Goal: Task Accomplishment & Management: Manage account settings

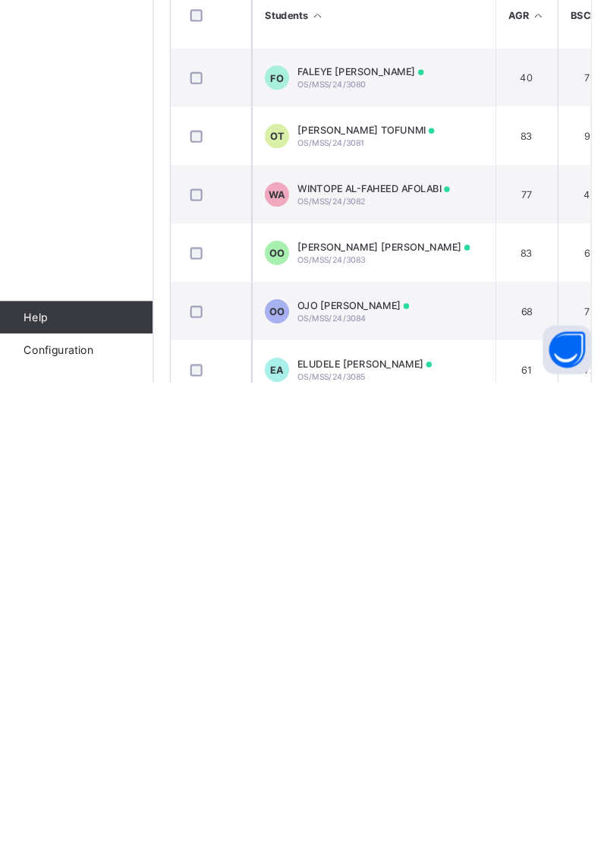
click at [105, 830] on link "Configuration" at bounding box center [90, 815] width 181 height 30
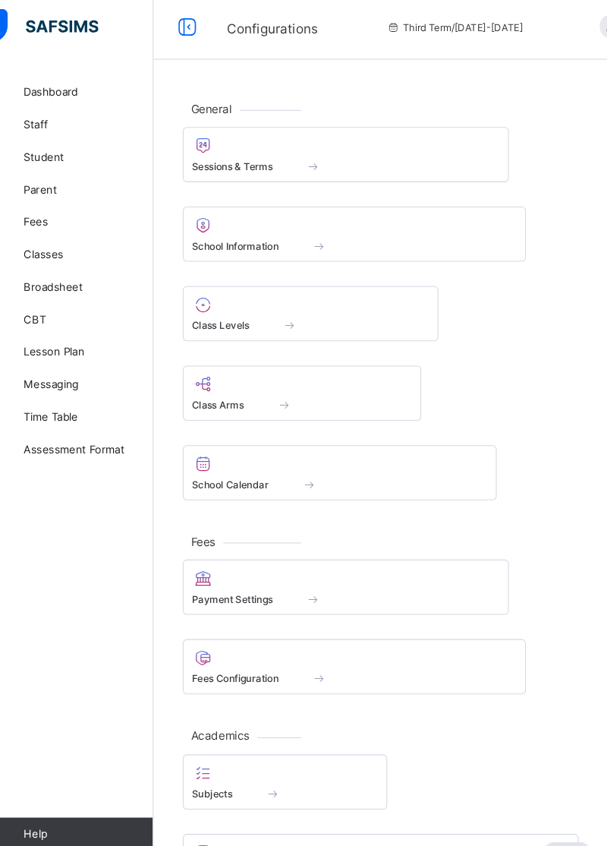
click at [266, 299] on span at bounding box center [329, 301] width 222 height 4
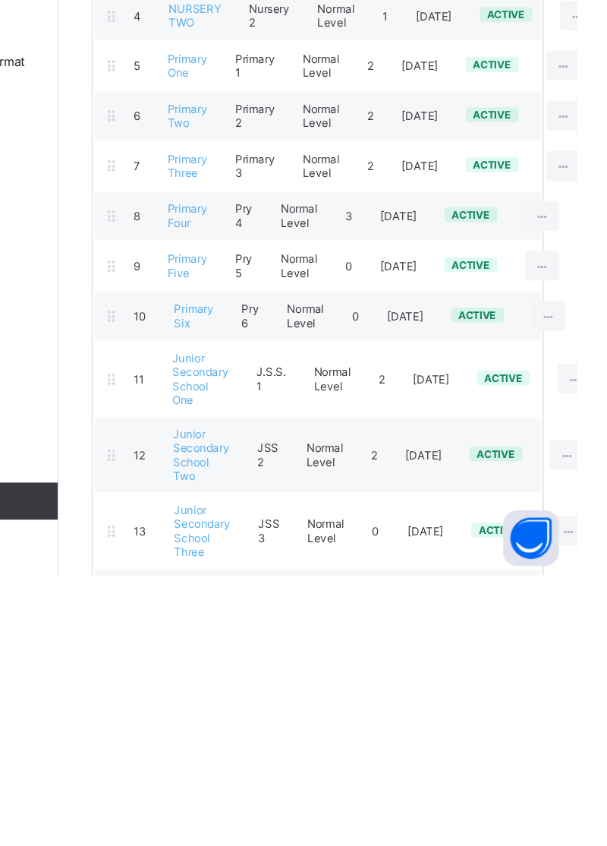
click at [600, 742] on icon at bounding box center [599, 747] width 13 height 11
click at [596, 742] on icon at bounding box center [599, 747] width 13 height 11
click at [0, 0] on div "View Class Level" at bounding box center [0, 0] width 0 height 0
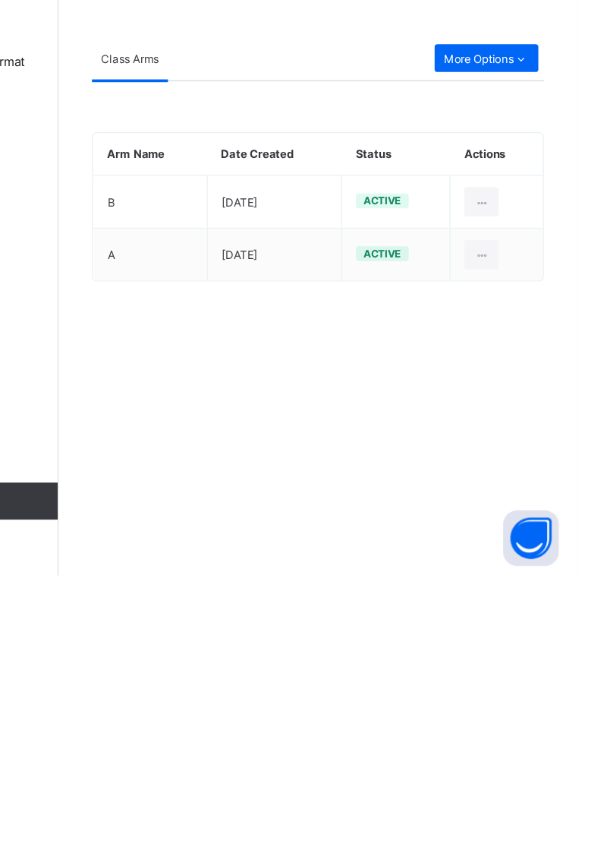
click at [533, 418] on span "More Options" at bounding box center [533, 422] width 70 height 11
click at [534, 487] on div "Result Configuration" at bounding box center [525, 482] width 87 height 15
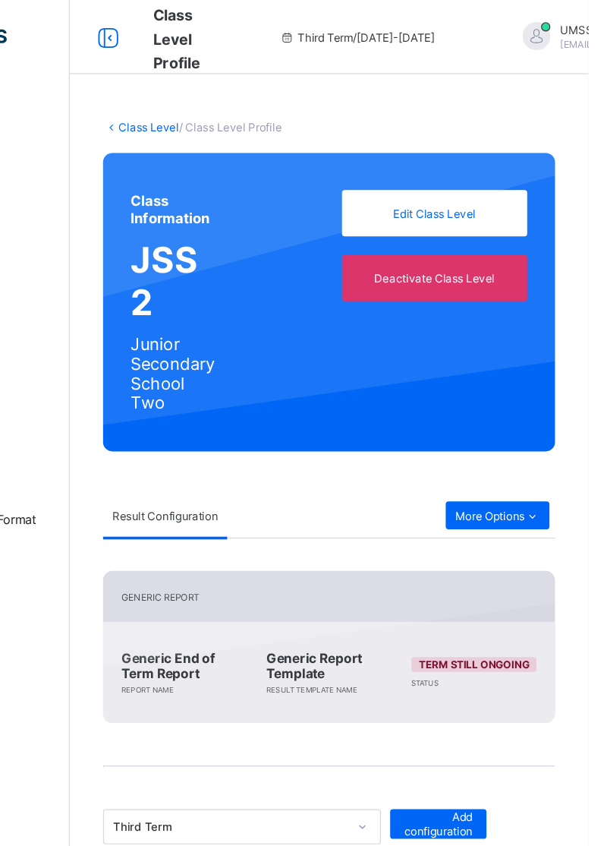
click at [240, 101] on link "Class Level" at bounding box center [246, 104] width 49 height 11
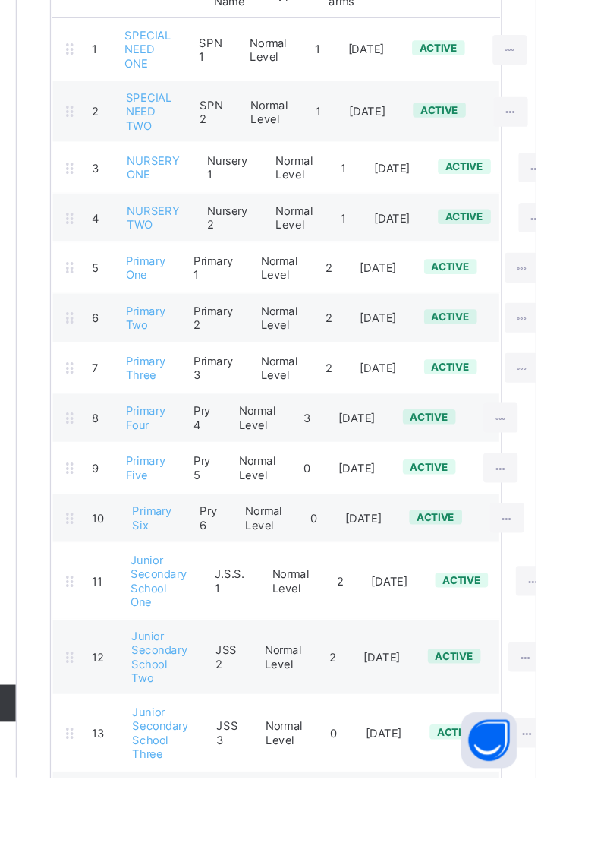
click at [601, 679] on icon at bounding box center [605, 684] width 13 height 11
click at [600, 679] on icon at bounding box center [605, 684] width 13 height 11
click at [0, 0] on div "View Class Level" at bounding box center [0, 0] width 0 height 0
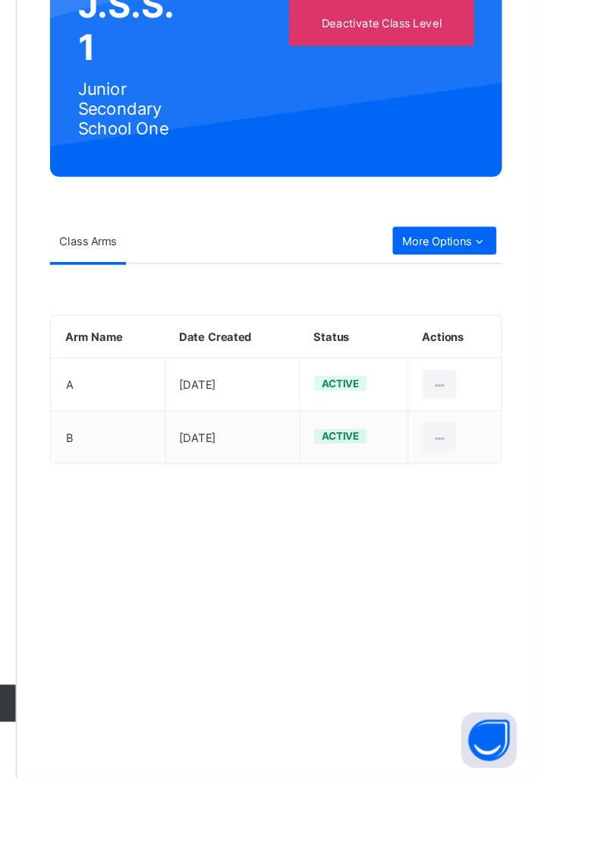
click at [559, 407] on icon at bounding box center [561, 406] width 13 height 11
click at [553, 469] on div "Result Configuration" at bounding box center [525, 466] width 87 height 15
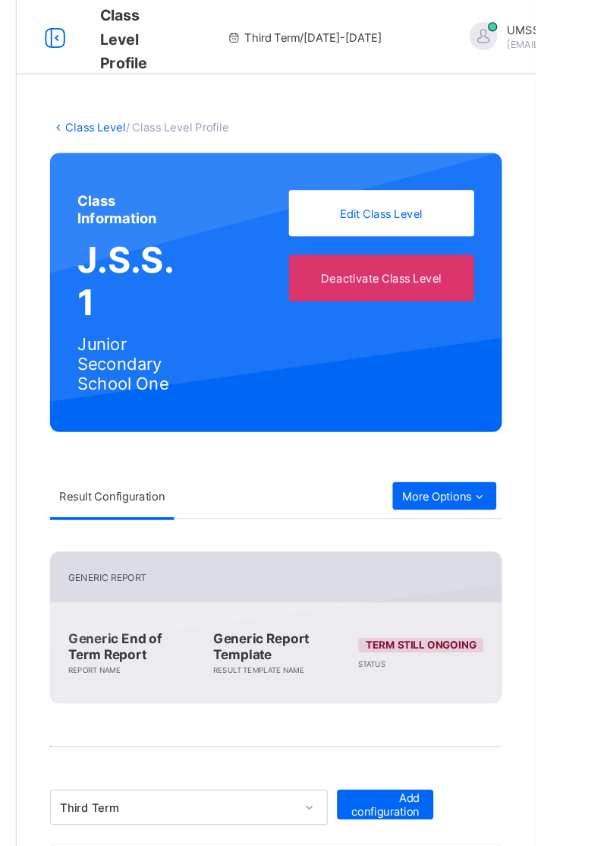
click at [245, 103] on link "Class Level" at bounding box center [246, 104] width 49 height 11
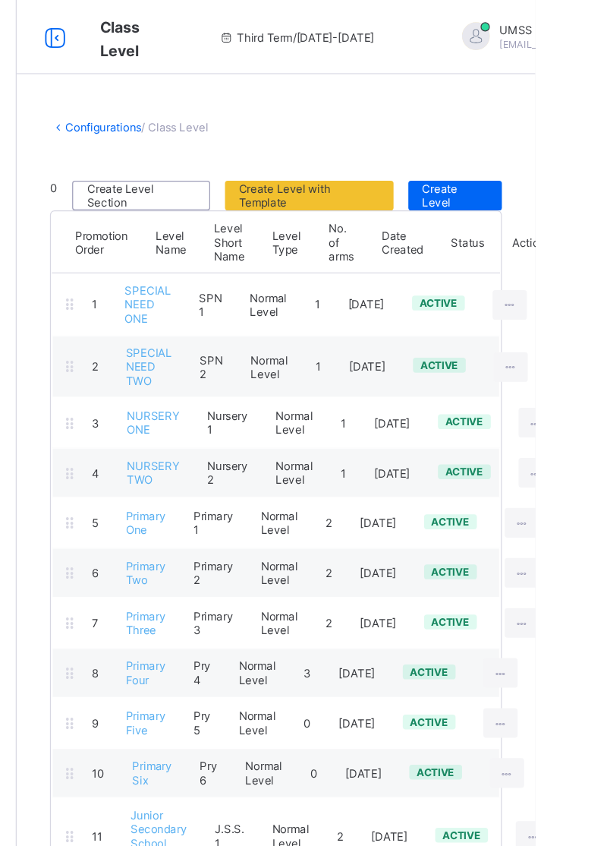
click at [592, 505] on icon at bounding box center [596, 510] width 13 height 11
click at [0, 0] on div "View Class Level" at bounding box center [0, 0] width 0 height 0
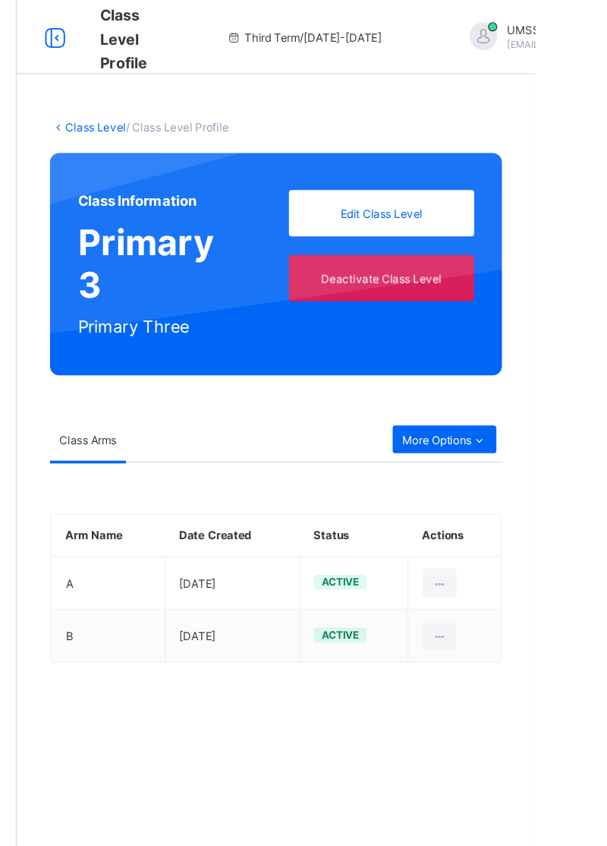
click at [555, 359] on icon at bounding box center [561, 360] width 13 height 11
click at [536, 415] on div "Result Configuration" at bounding box center [525, 420] width 87 height 15
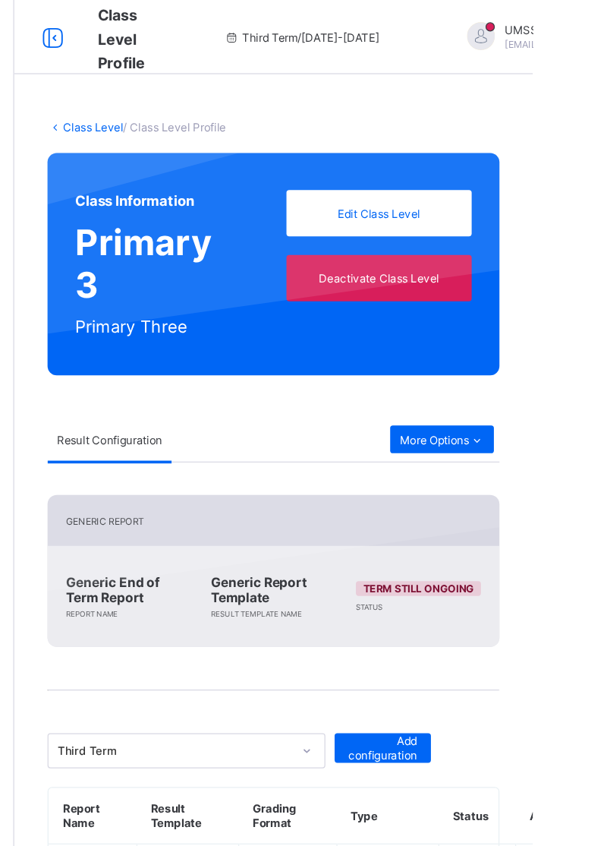
click at [245, 109] on link "Class Level" at bounding box center [246, 104] width 49 height 11
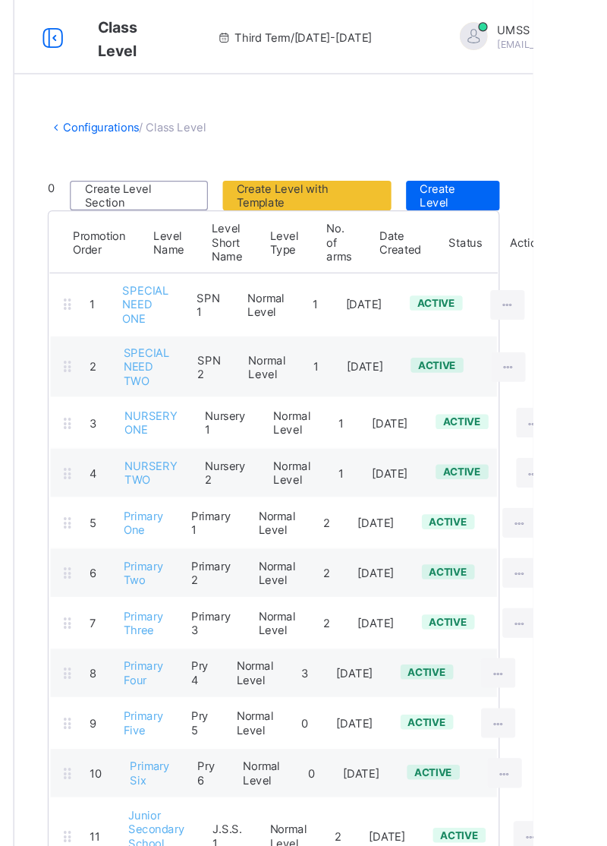
click at [574, 546] on icon at bounding box center [578, 551] width 13 height 11
click at [0, 0] on div "View Class Level" at bounding box center [0, 0] width 0 height 0
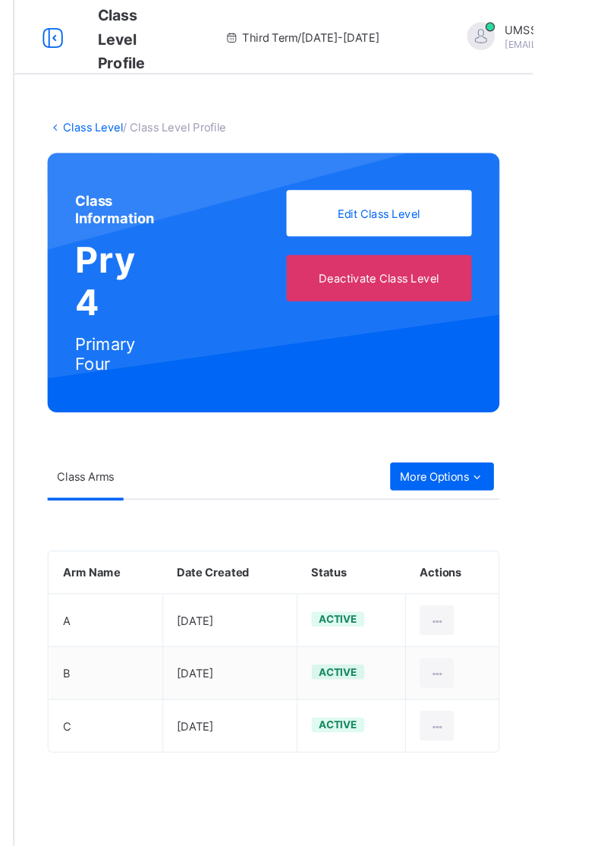
click at [559, 392] on icon at bounding box center [561, 390] width 13 height 11
click at [534, 451] on div "Result Configuration" at bounding box center [525, 450] width 87 height 15
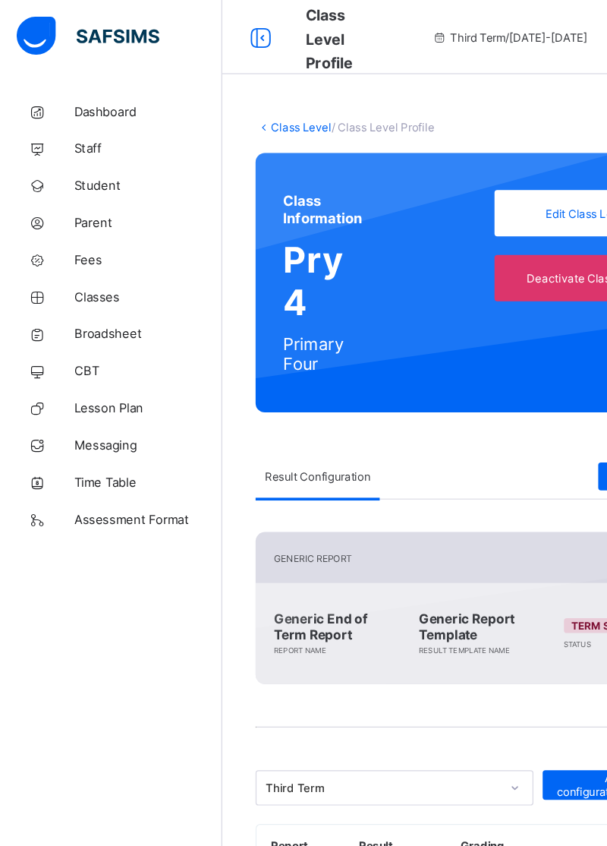
click at [236, 104] on link "Class Level" at bounding box center [246, 104] width 49 height 11
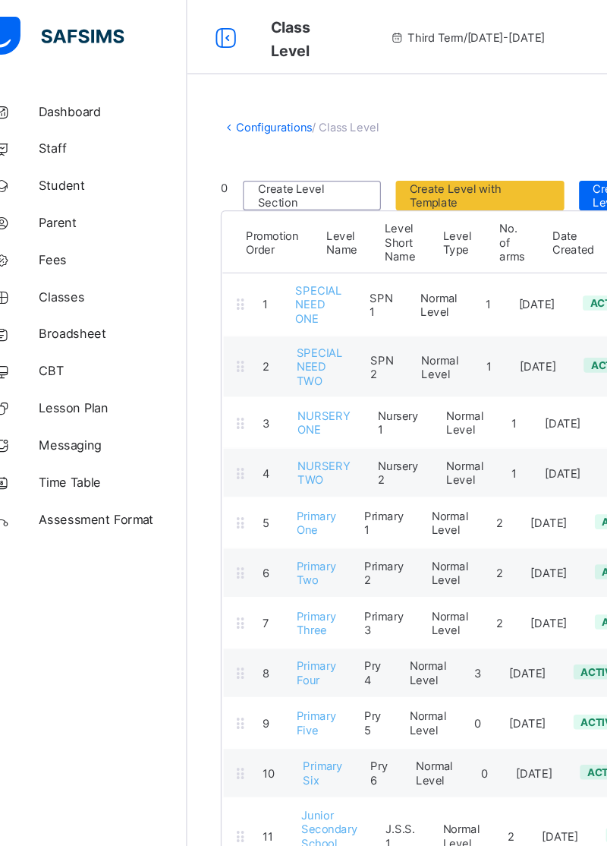
click at [82, 181] on span "Parent" at bounding box center [121, 182] width 121 height 12
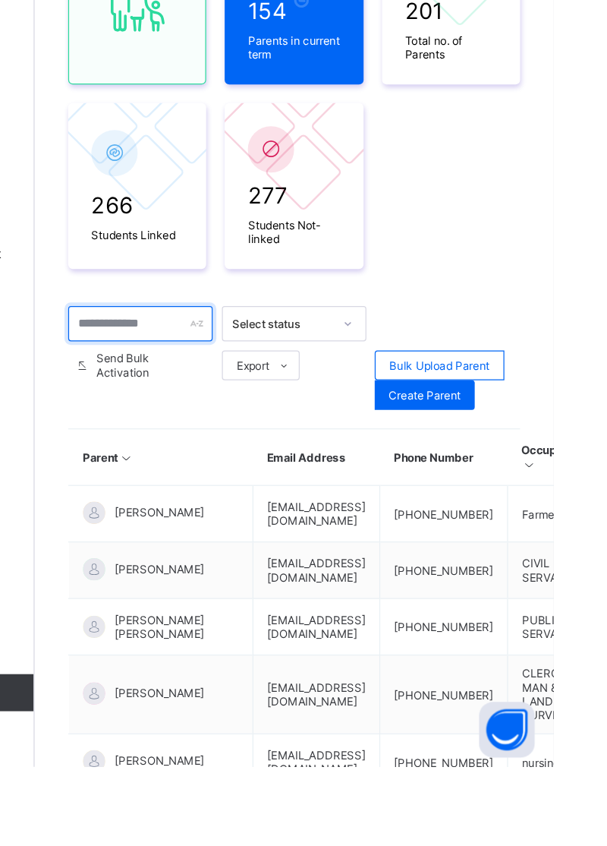
click at [281, 475] on input "text" at bounding box center [269, 482] width 118 height 29
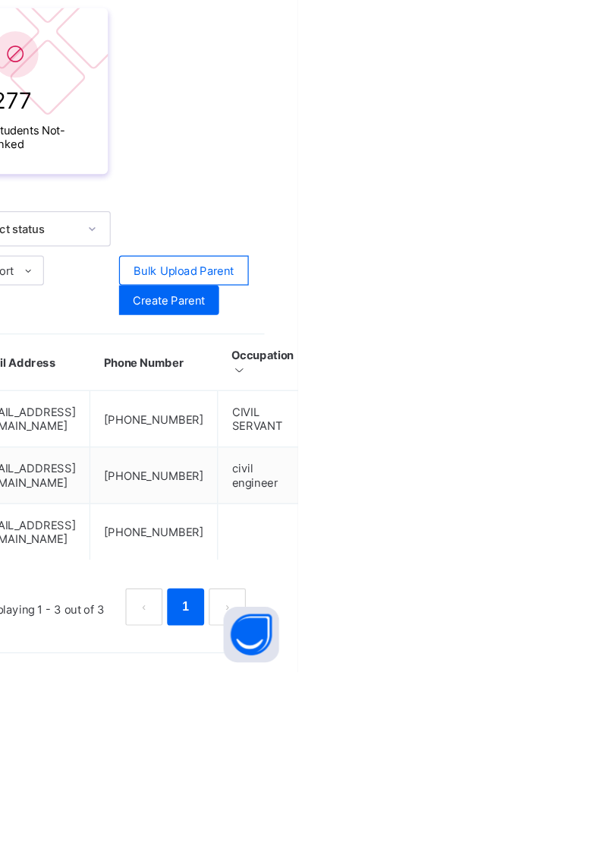
type input "*******"
click at [0, 0] on div "Link Children" at bounding box center [0, 0] width 0 height 0
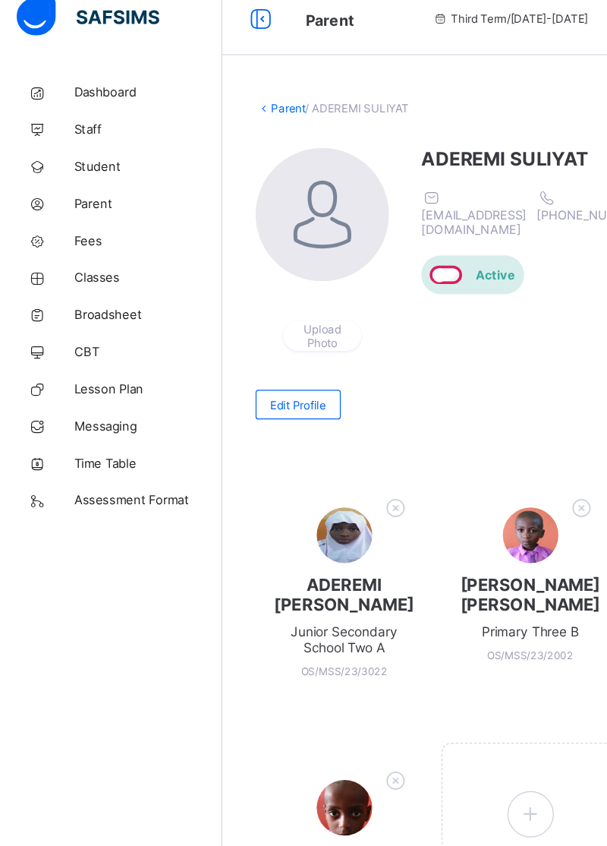
click at [232, 104] on link "Parent" at bounding box center [236, 104] width 28 height 11
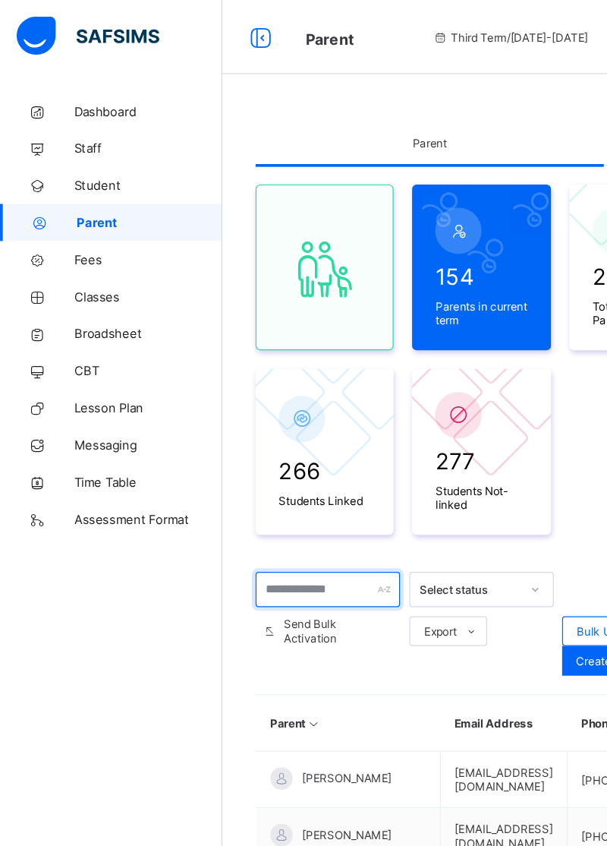
click at [278, 474] on input "text" at bounding box center [269, 482] width 118 height 29
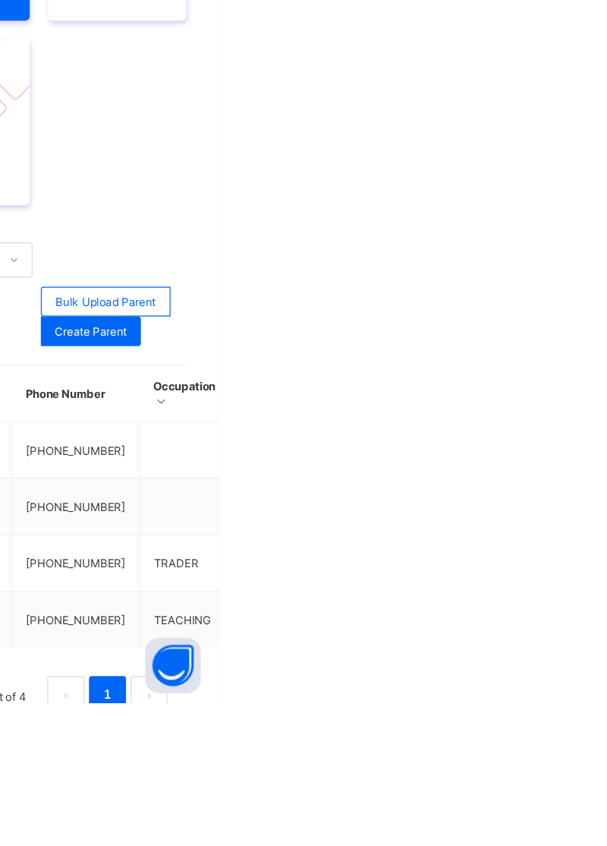
type input "*****"
click at [0, 0] on ul "Edit Parent View Profile Reset Password Resend Activation Link Change Email Lin…" at bounding box center [0, 0] width 0 height 0
click at [0, 0] on div "Link Children" at bounding box center [0, 0] width 0 height 0
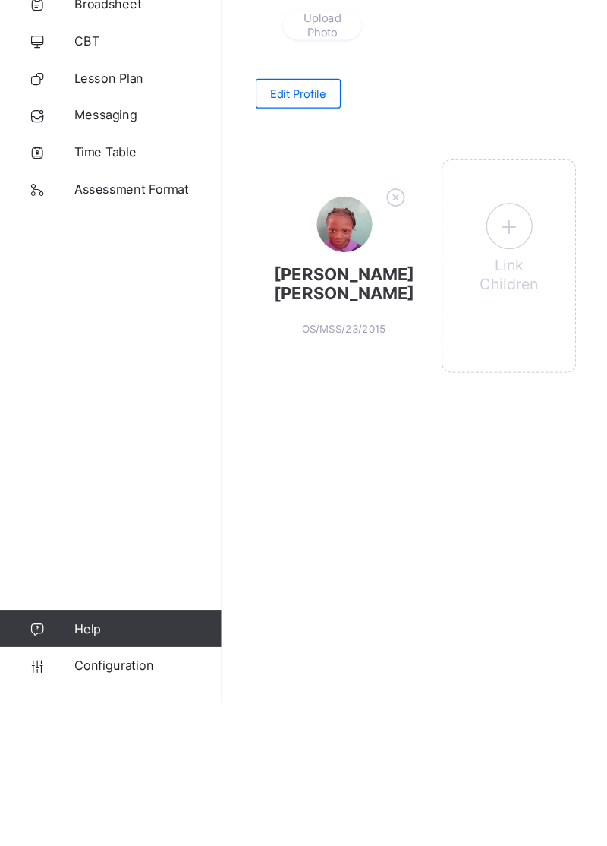
click at [424, 417] on div "Link Children" at bounding box center [417, 488] width 110 height 175
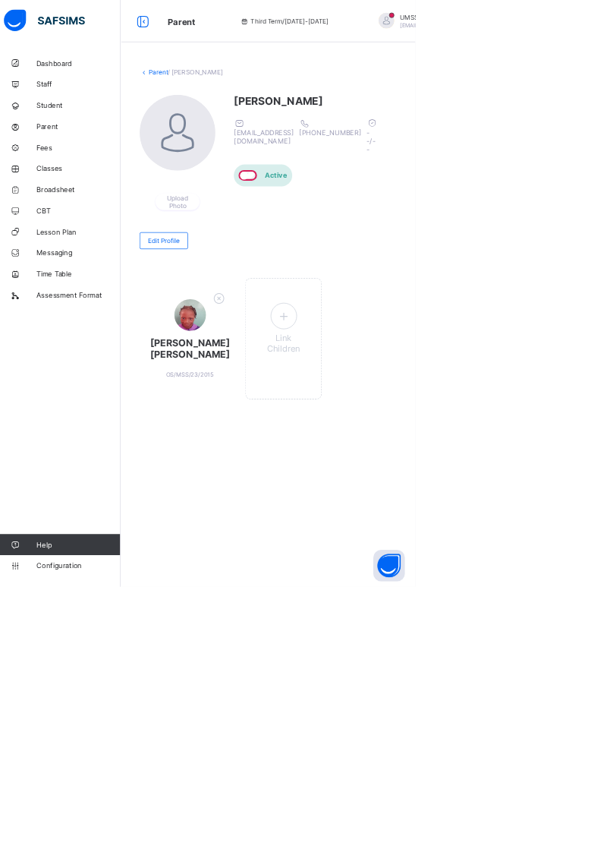
click at [389, 540] on div "Link Children" at bounding box center [417, 488] width 110 height 175
click at [427, 421] on div "Link Children" at bounding box center [417, 488] width 110 height 175
click at [402, 547] on div "Link Children" at bounding box center [417, 488] width 110 height 175
click at [408, 544] on div "Link Children" at bounding box center [417, 488] width 110 height 175
click at [404, 541] on div "Link Children" at bounding box center [417, 488] width 110 height 175
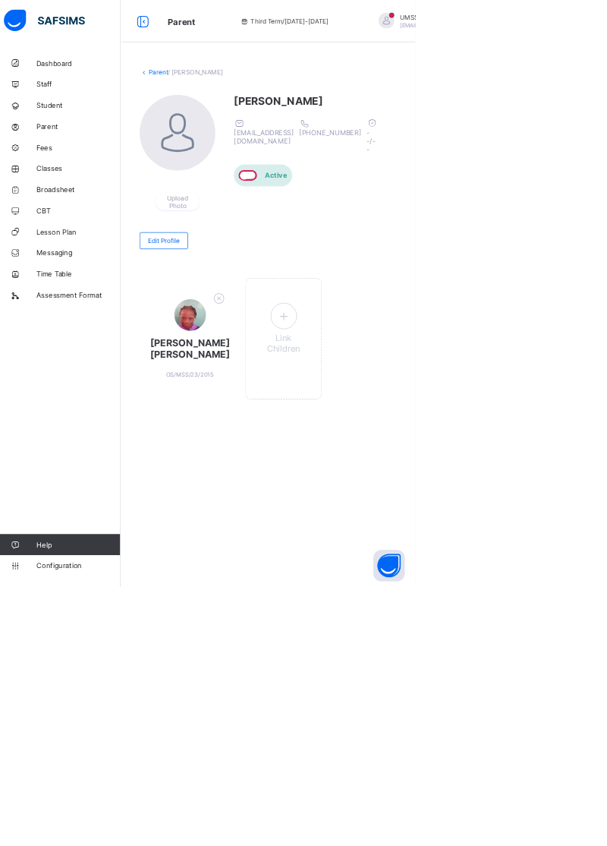
click at [407, 459] on icon at bounding box center [416, 456] width 27 height 24
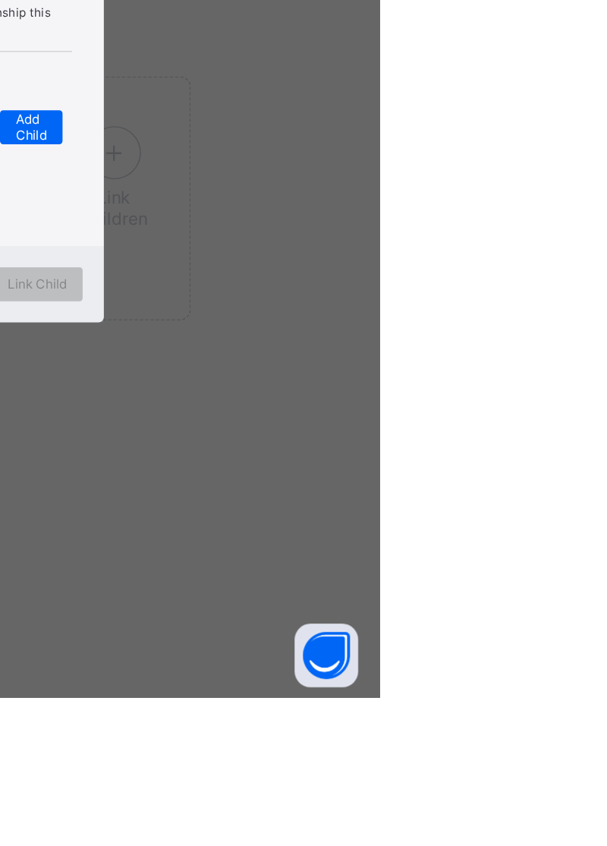
scroll to position [0, 11]
type input "********"
click at [320, 531] on div "Guardian" at bounding box center [299, 520] width 41 height 24
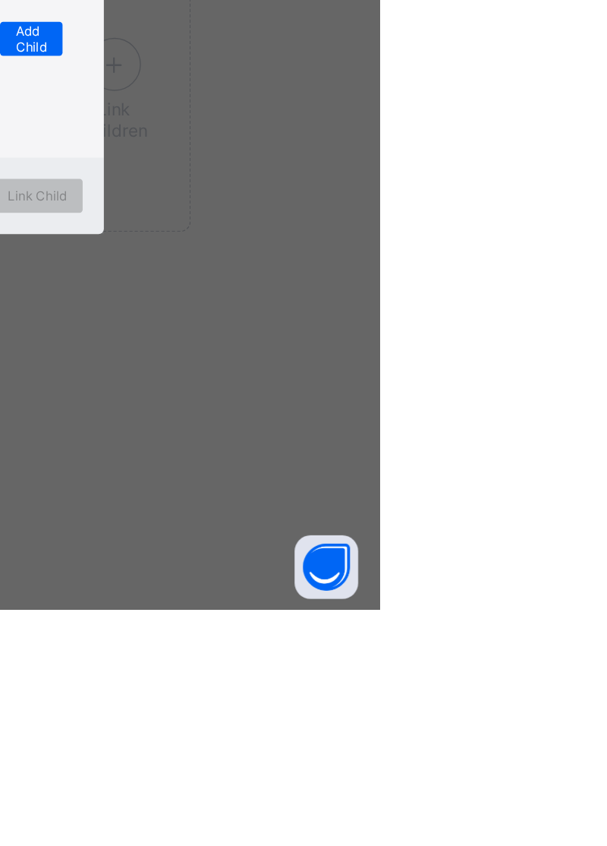
click at [387, 522] on div "Select a child and the relationship this parent has with the Children. Search C…" at bounding box center [303, 431] width 213 height 184
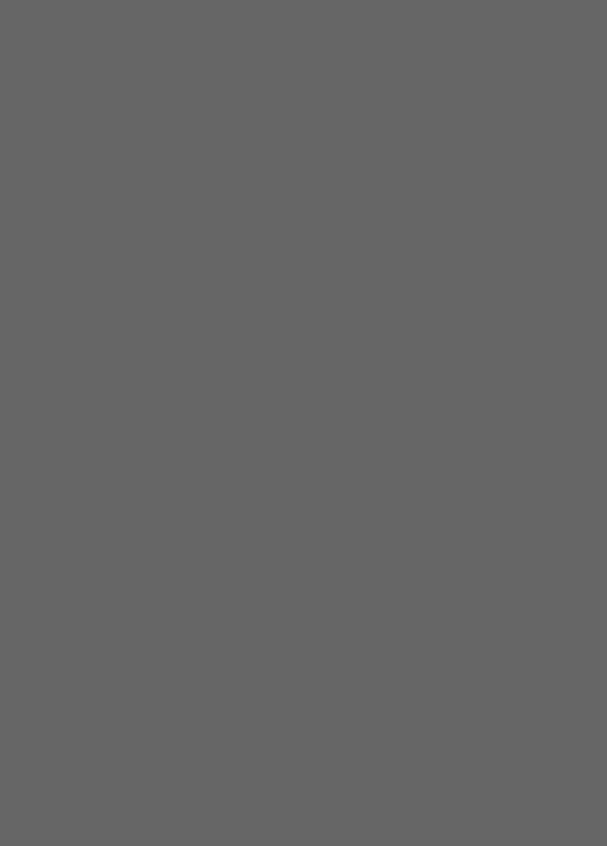
scroll to position [0, 29]
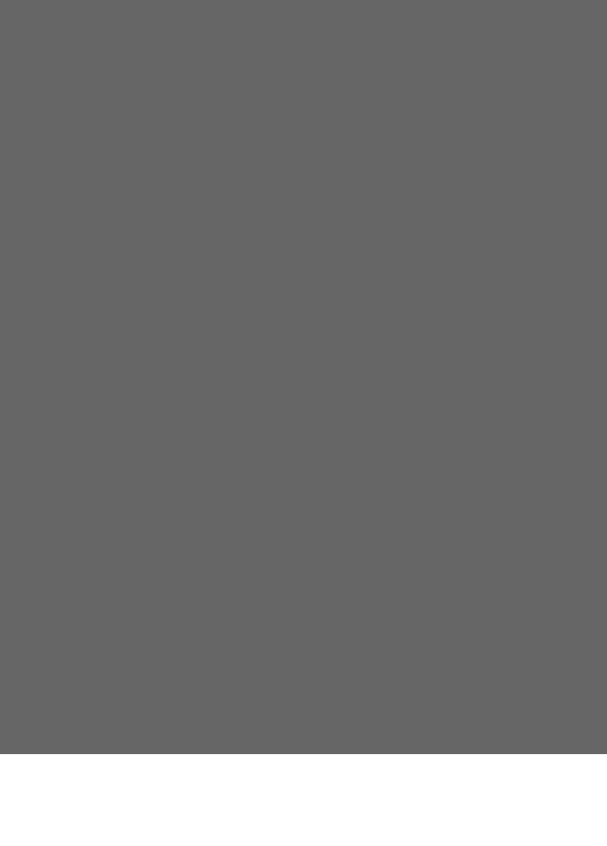
click at [257, 562] on div "OS/MSS/24/3111" at bounding box center [229, 557] width 55 height 8
type input "********"
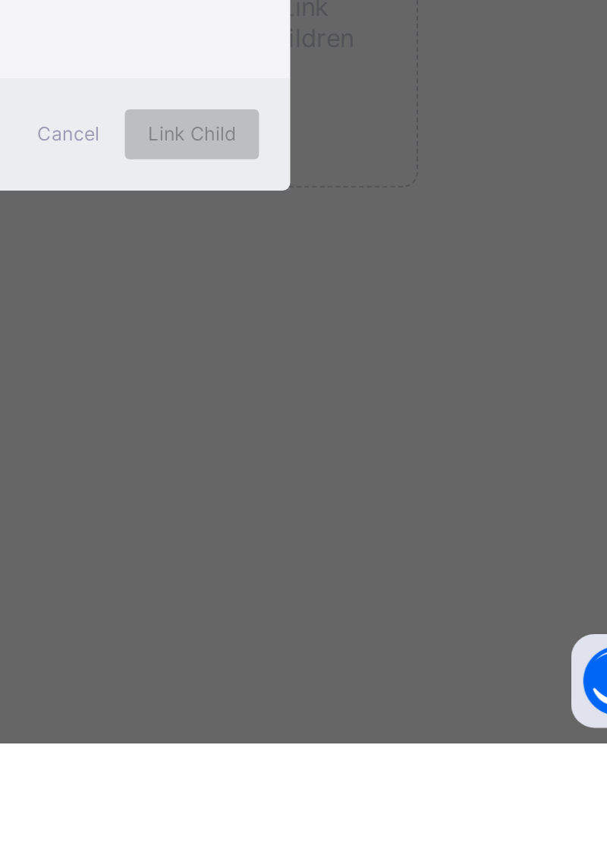
click at [369, 449] on span "Add Child" at bounding box center [358, 437] width 22 height 23
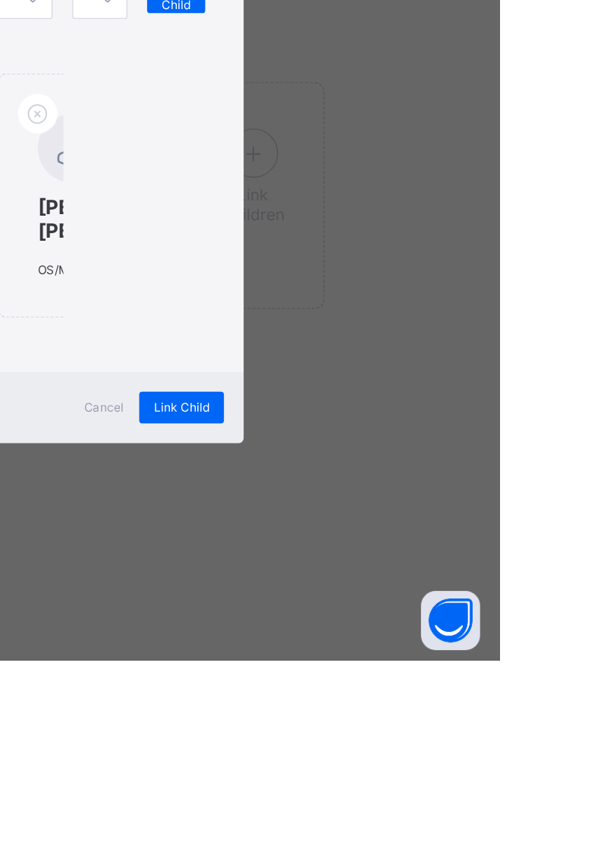
click at [395, 663] on div "Link Child" at bounding box center [361, 651] width 65 height 24
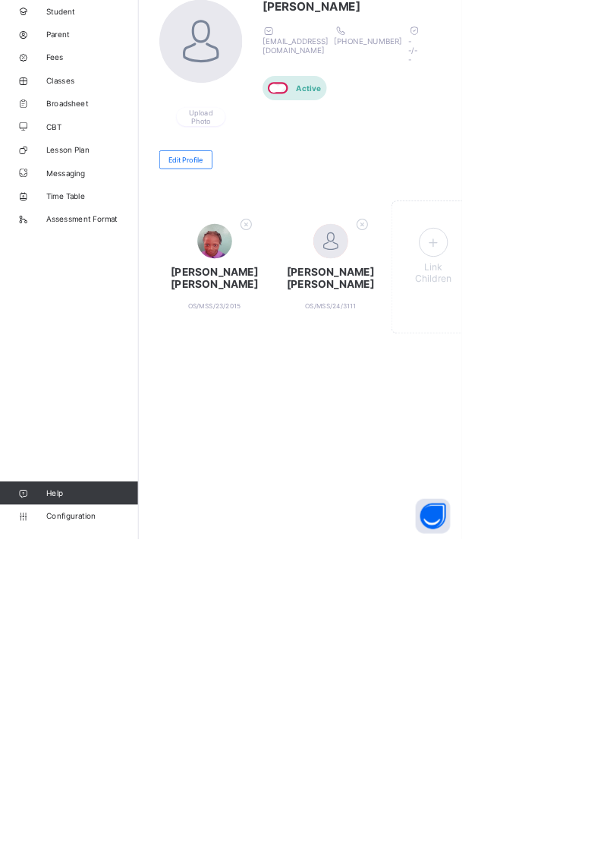
scroll to position [0, 0]
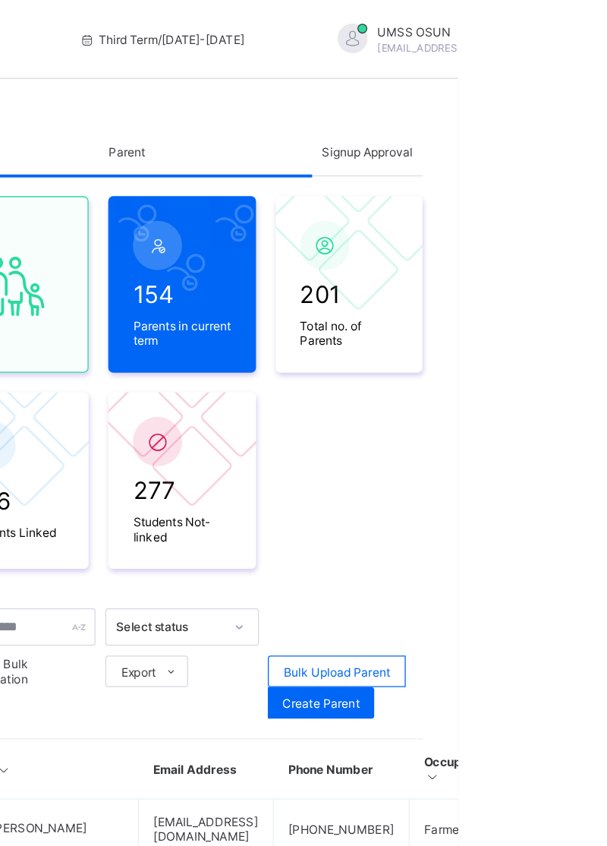
click at [542, 118] on span "Signup Approval" at bounding box center [538, 117] width 70 height 11
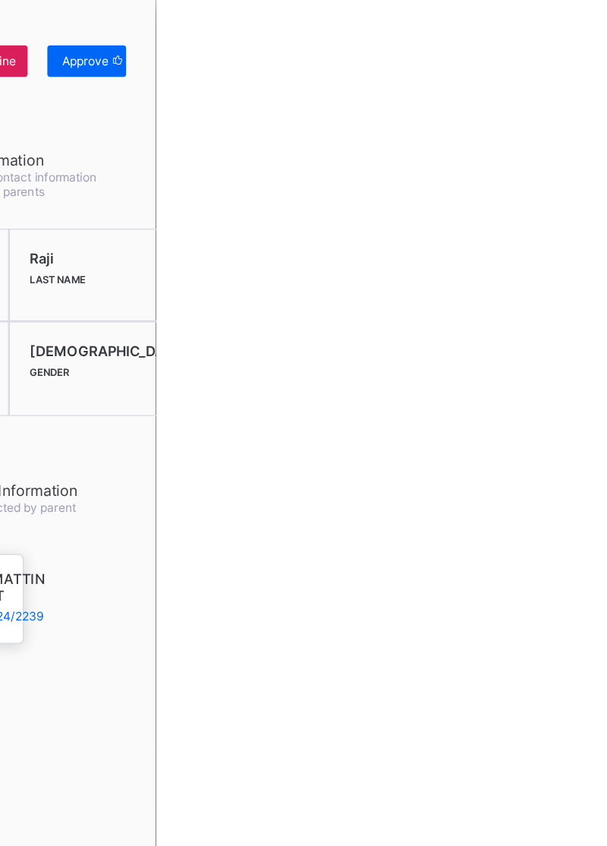
click at [585, 54] on div "Approve" at bounding box center [554, 47] width 61 height 24
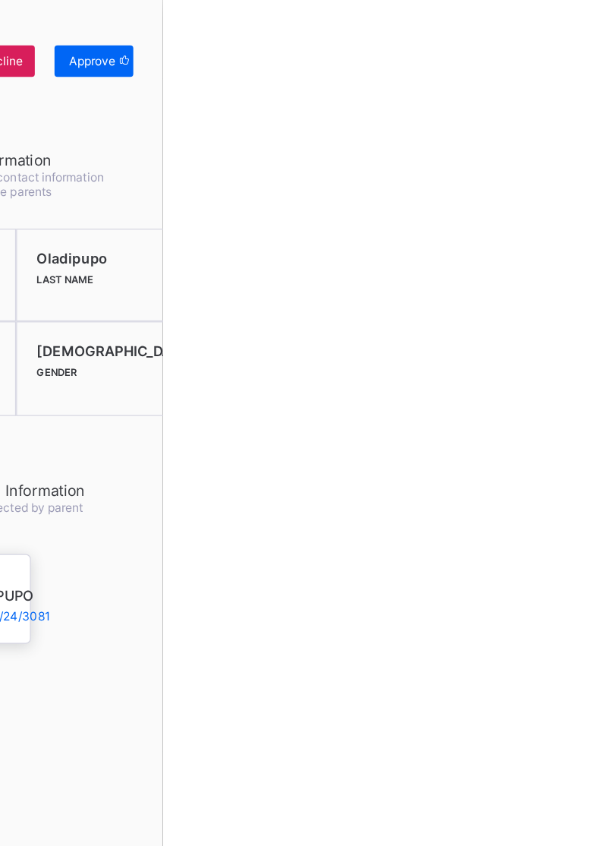
click at [585, 54] on div "Approve" at bounding box center [554, 47] width 61 height 24
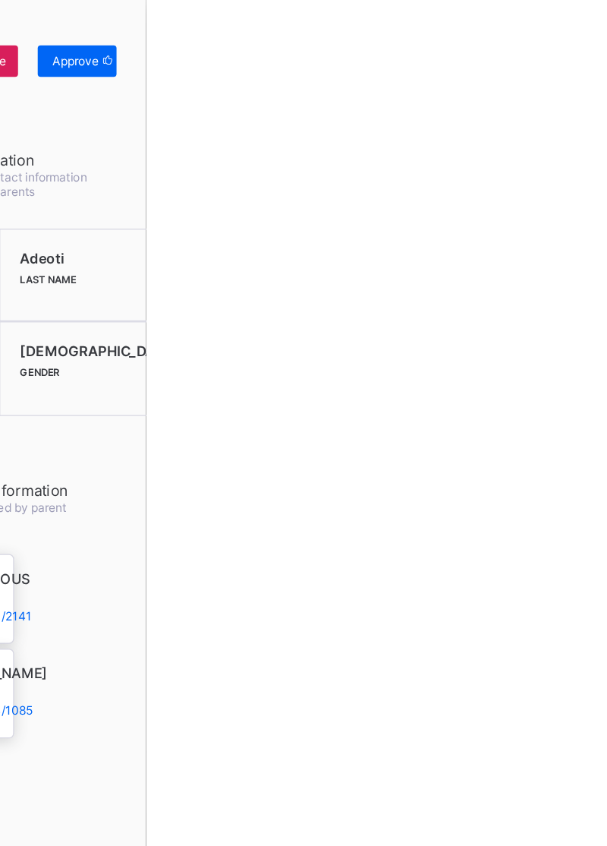
click at [585, 53] on div "Approve" at bounding box center [554, 47] width 61 height 24
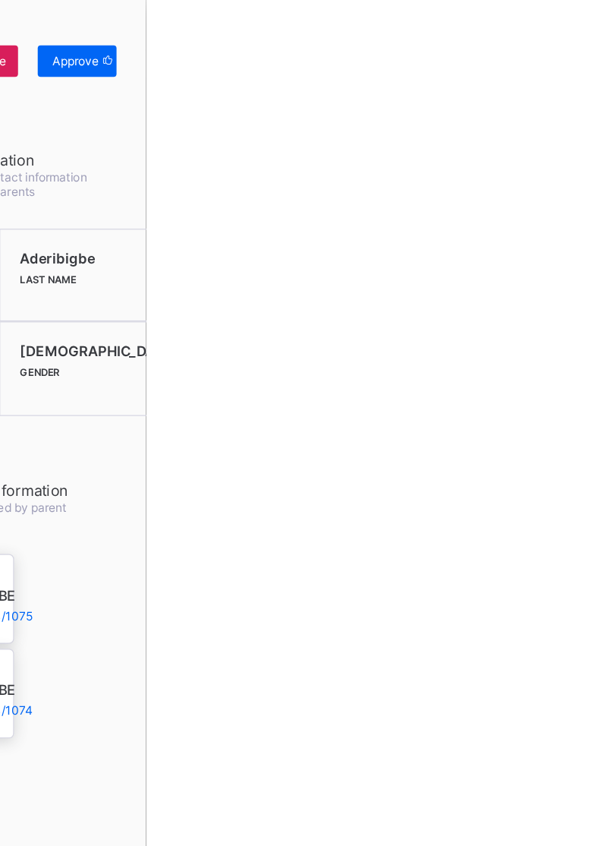
click at [571, 52] on span "Approve" at bounding box center [553, 46] width 36 height 11
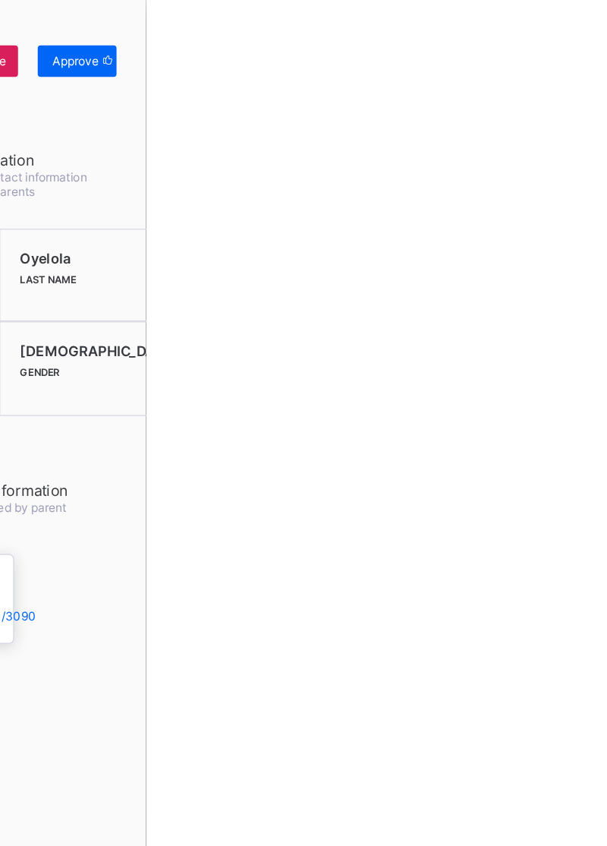
click at [607, 76] on div "Parent SignUp Details Decline Approve" at bounding box center [485, 46] width 243 height 93
click at [571, 52] on span "Approve" at bounding box center [553, 46] width 36 height 11
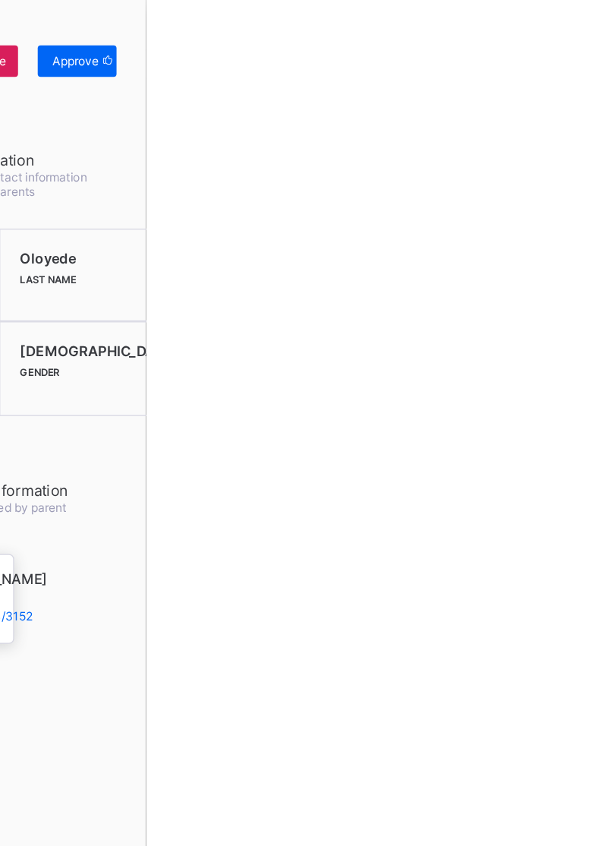
click at [585, 53] on div "Approve" at bounding box center [554, 47] width 61 height 24
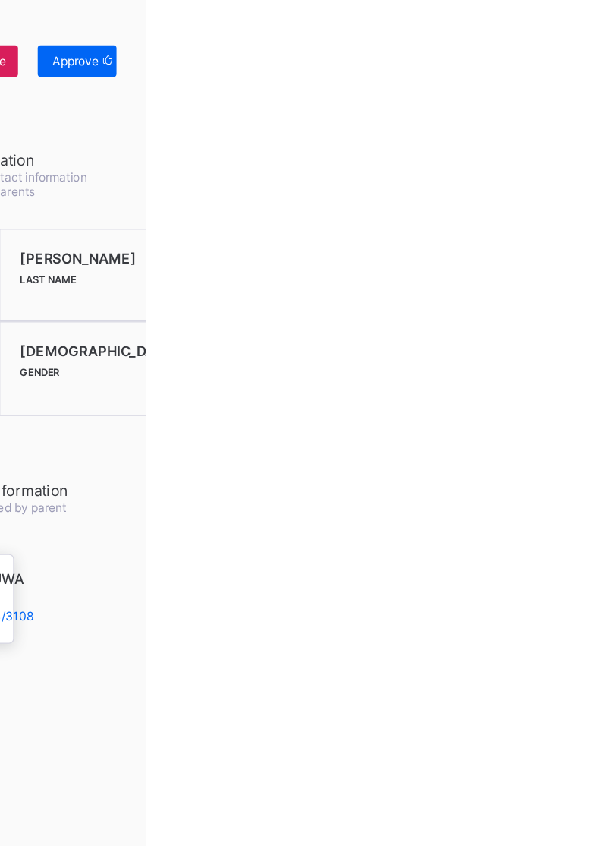
click at [585, 55] on div "Approve" at bounding box center [554, 47] width 61 height 24
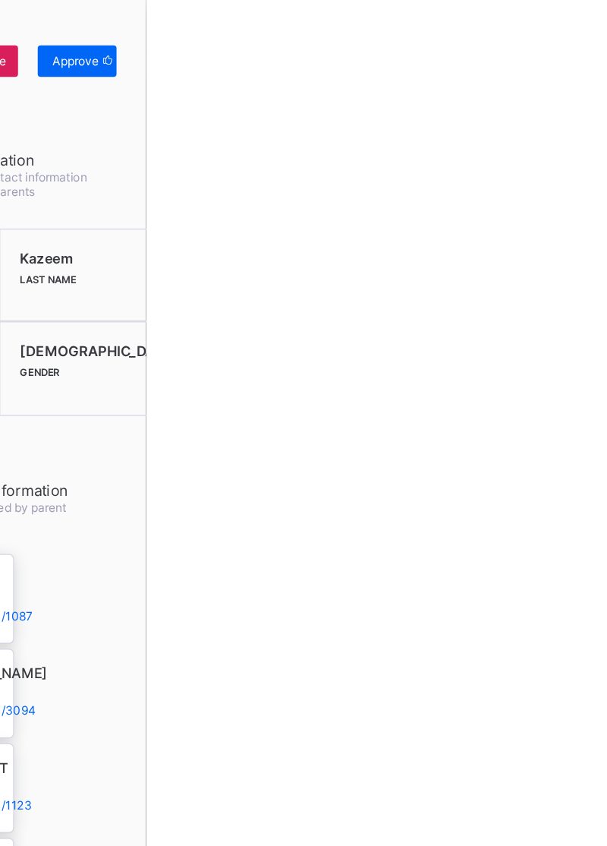
click at [585, 55] on div "Approve" at bounding box center [554, 47] width 61 height 24
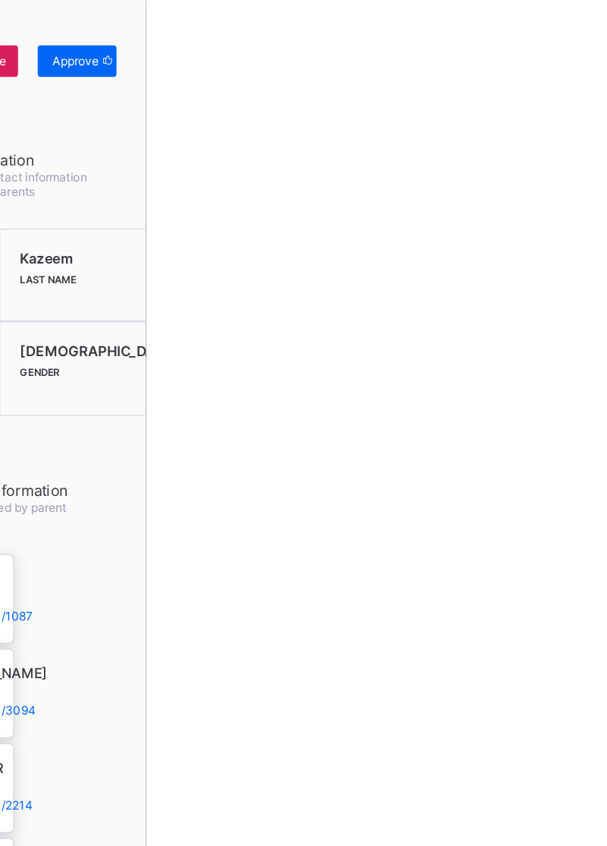
click at [571, 47] on span "Approve" at bounding box center [553, 46] width 36 height 11
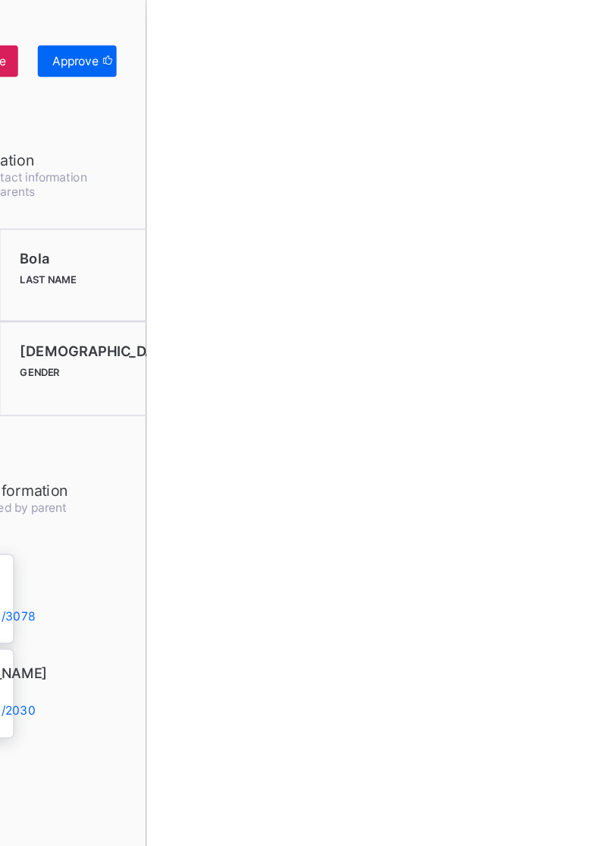
click at [585, 56] on div "Approve" at bounding box center [554, 47] width 61 height 24
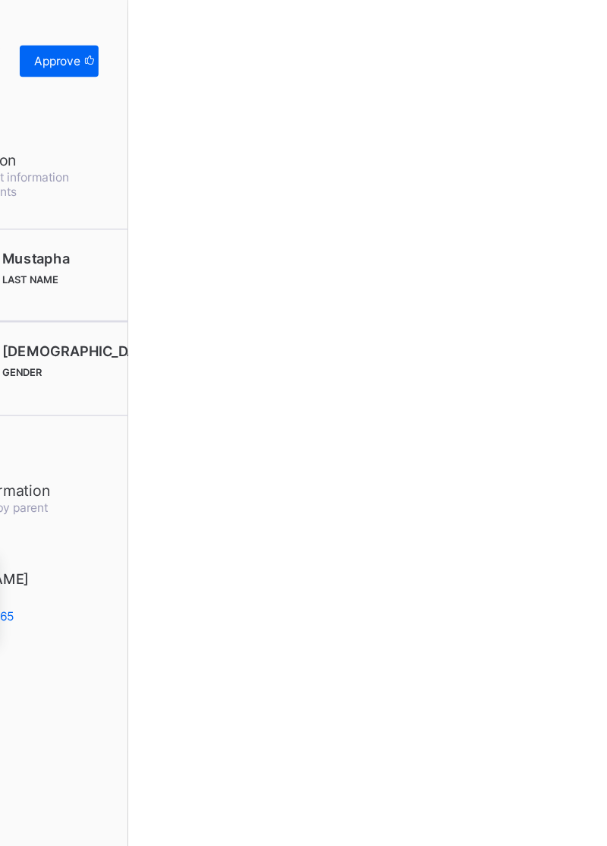
click at [585, 57] on div "Approve" at bounding box center [554, 47] width 61 height 24
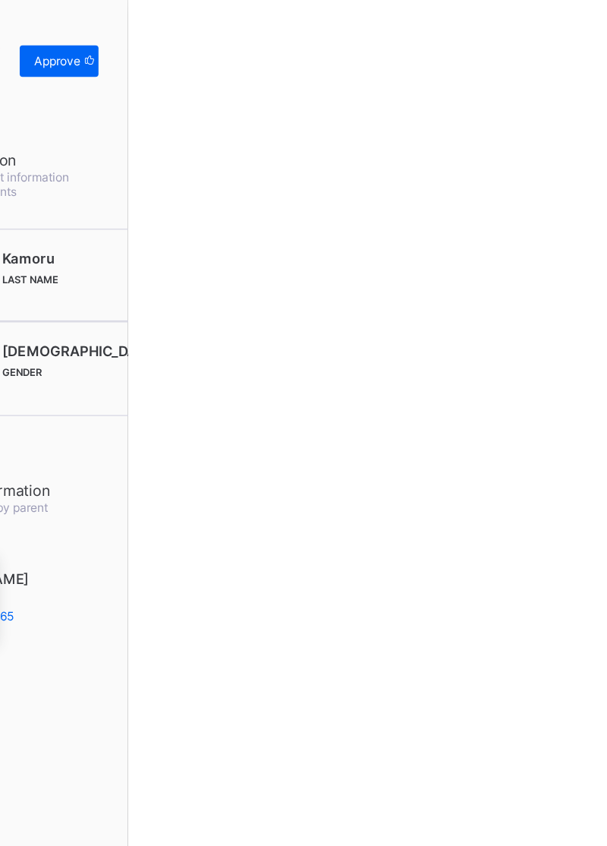
click at [585, 55] on div "Approve" at bounding box center [554, 47] width 61 height 24
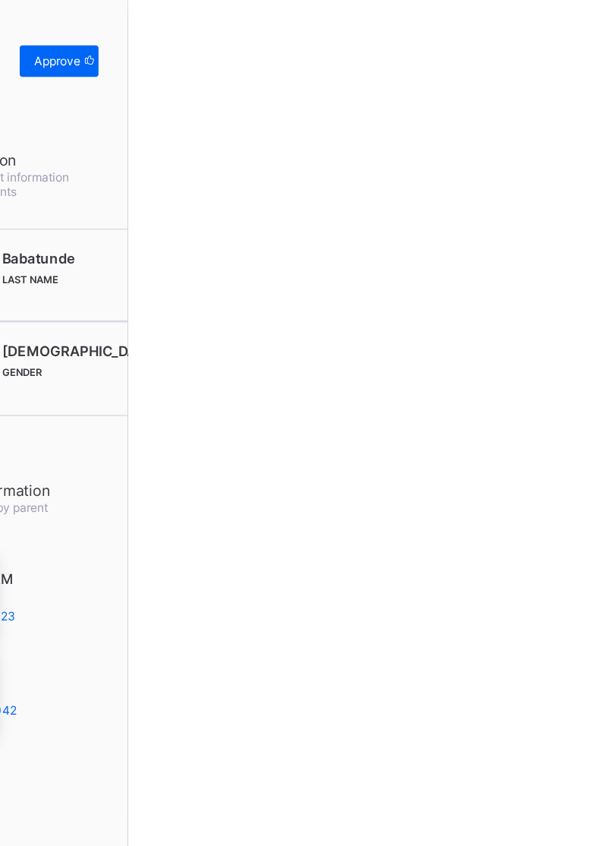
click at [585, 55] on div "Approve" at bounding box center [554, 47] width 61 height 24
